Goal: Find specific page/section: Find specific page/section

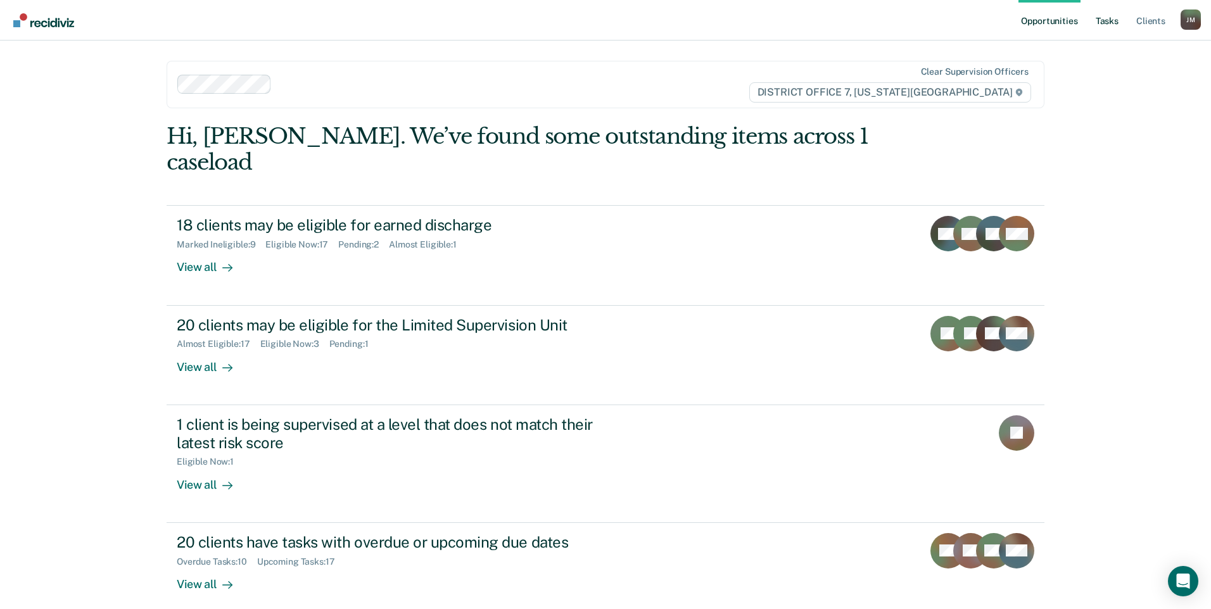
click at [1109, 15] on link "Tasks" at bounding box center [1107, 20] width 28 height 41
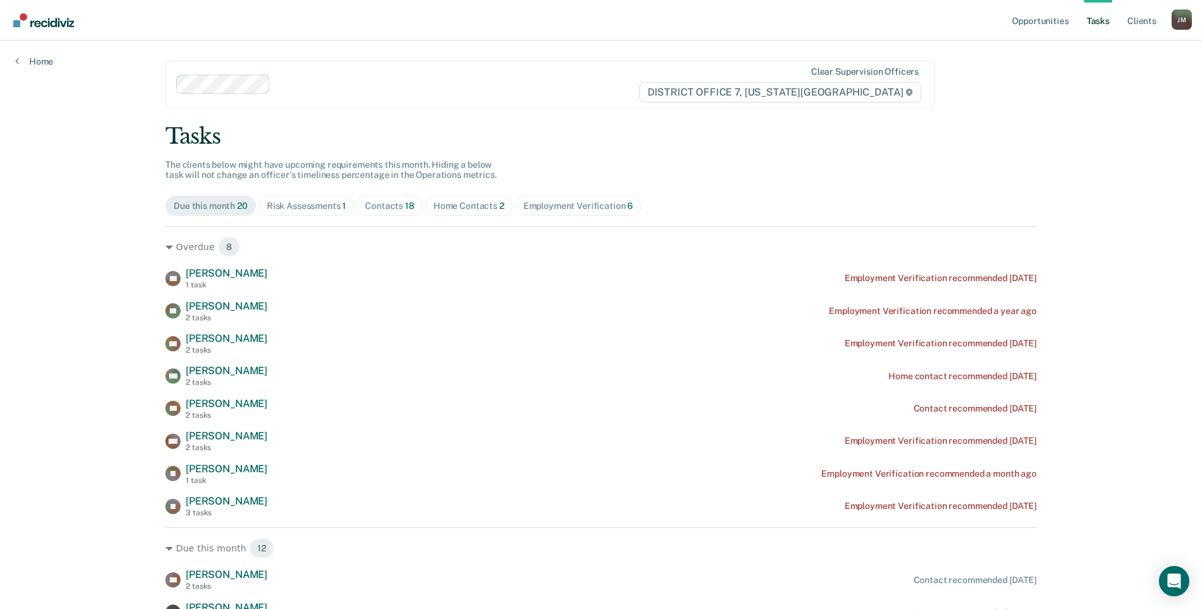
click at [322, 205] on div "Risk Assessments 1" at bounding box center [307, 206] width 80 height 11
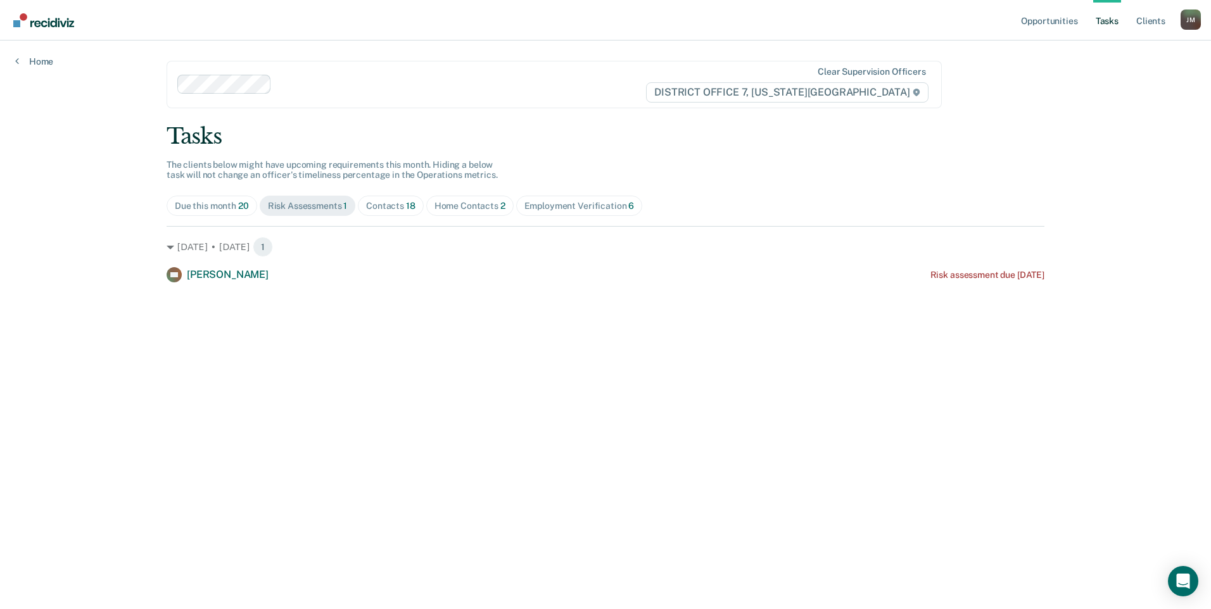
click at [400, 206] on div "Contacts 18" at bounding box center [390, 206] width 49 height 11
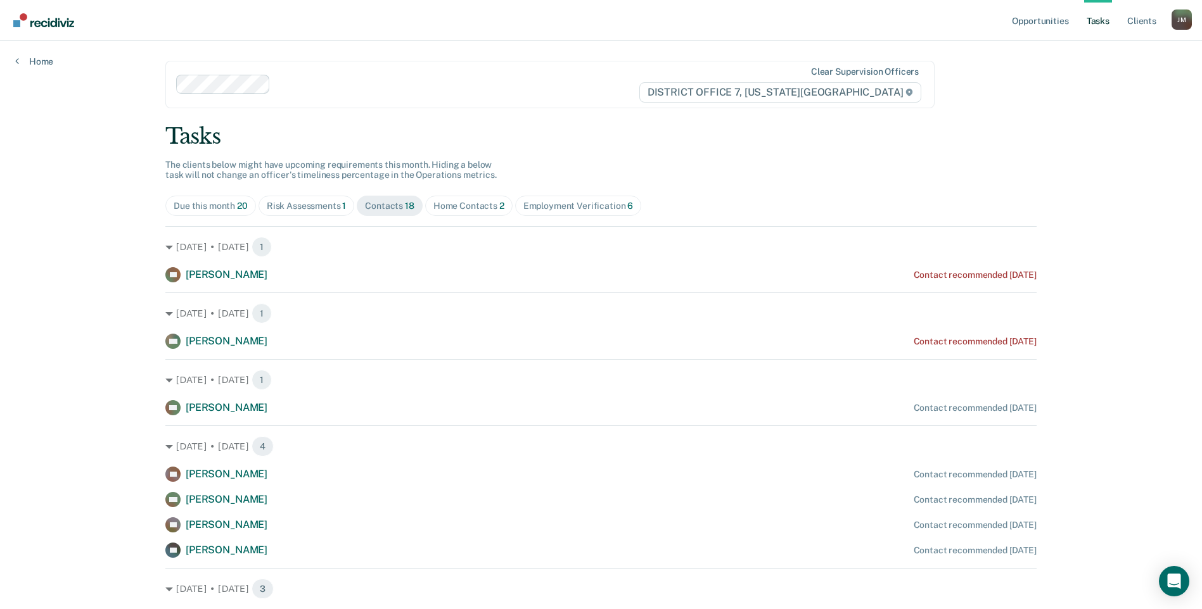
click at [461, 201] on div "Home Contacts 2" at bounding box center [468, 206] width 71 height 11
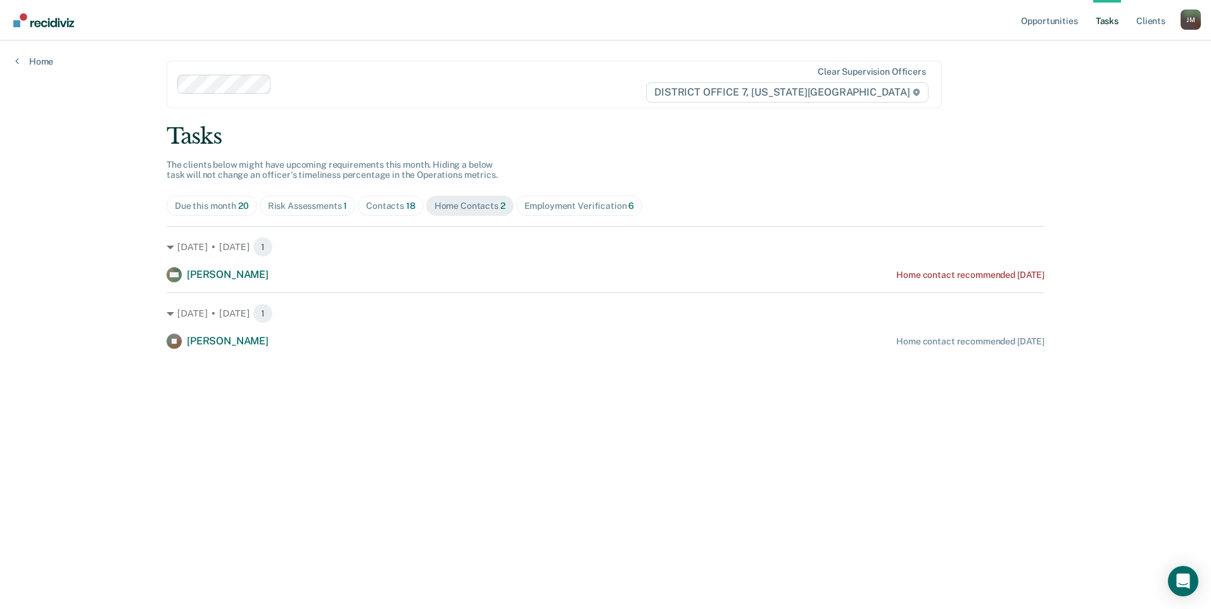
click at [403, 205] on div "Contacts 18" at bounding box center [390, 206] width 49 height 11
